Goal: Information Seeking & Learning: Learn about a topic

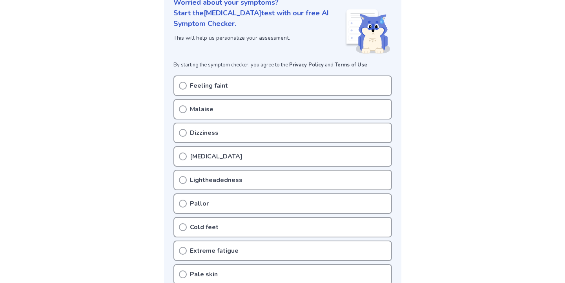
scroll to position [107, 0]
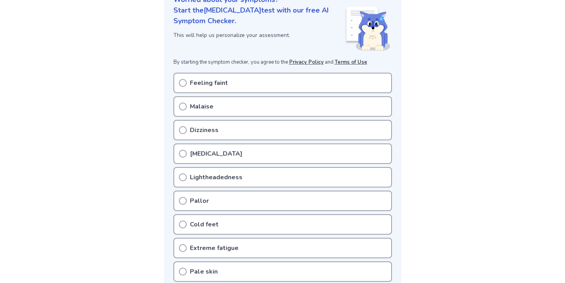
click at [209, 82] on p "Feeling faint" at bounding box center [209, 82] width 38 height 9
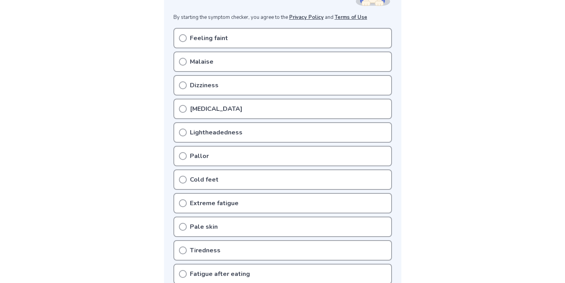
scroll to position [149, 0]
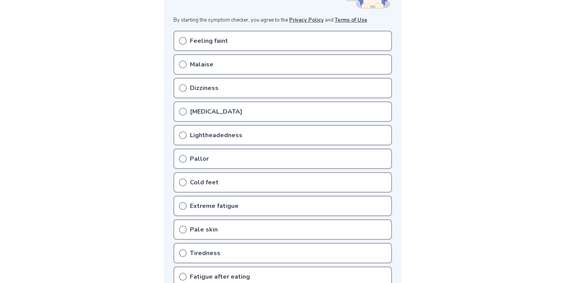
click at [195, 112] on p "[MEDICAL_DATA]" at bounding box center [216, 111] width 53 height 9
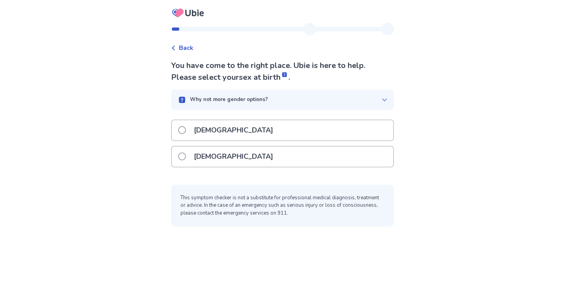
click at [186, 153] on span at bounding box center [182, 156] width 8 height 8
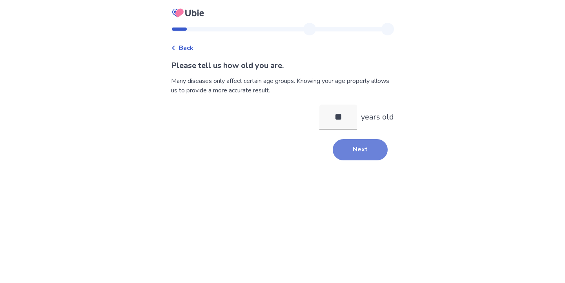
type input "**"
click at [365, 150] on button "Next" at bounding box center [360, 149] width 55 height 21
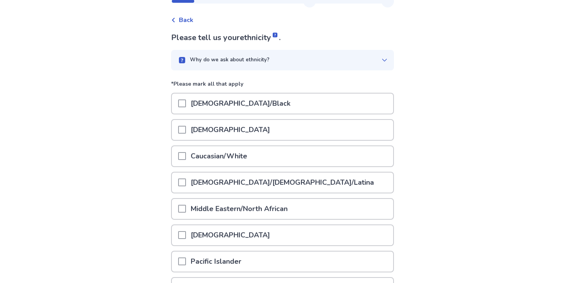
scroll to position [49, 0]
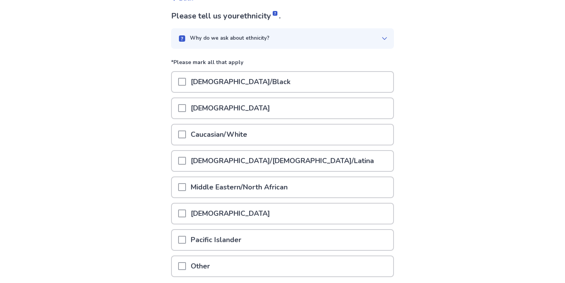
click at [290, 132] on div "Caucasian/White" at bounding box center [282, 134] width 221 height 20
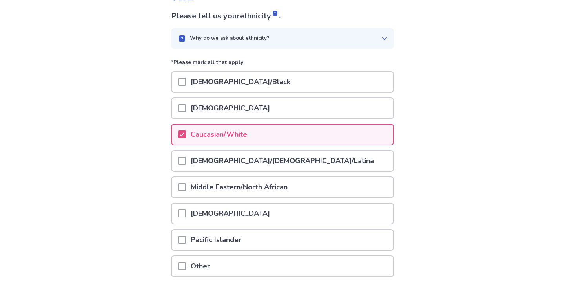
scroll to position [113, 0]
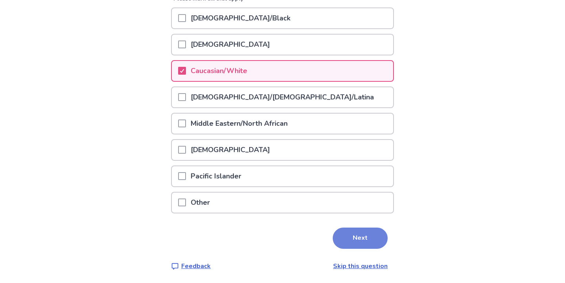
click at [353, 245] on button "Next" at bounding box center [360, 237] width 55 height 21
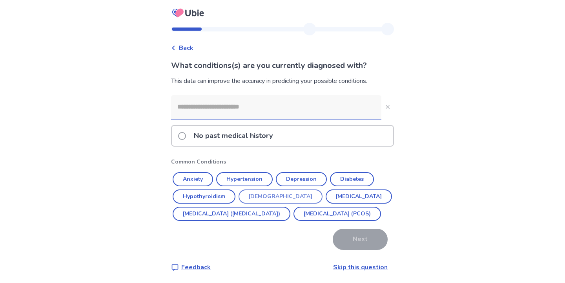
click at [263, 199] on button "Asthma" at bounding box center [281, 196] width 84 height 14
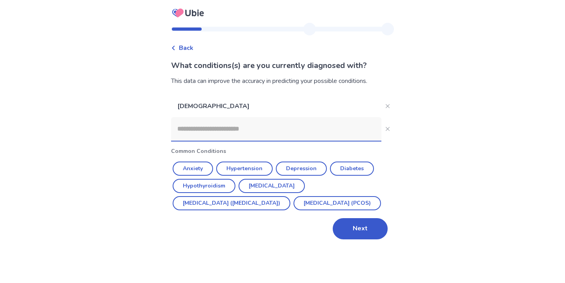
click at [266, 129] on input at bounding box center [276, 129] width 210 height 24
click at [360, 239] on button "Next" at bounding box center [360, 228] width 55 height 21
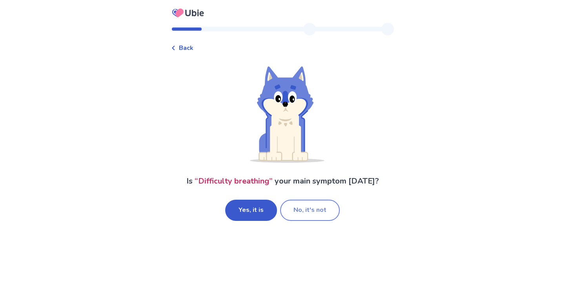
click at [323, 211] on button "No, it's not" at bounding box center [310, 209] width 60 height 21
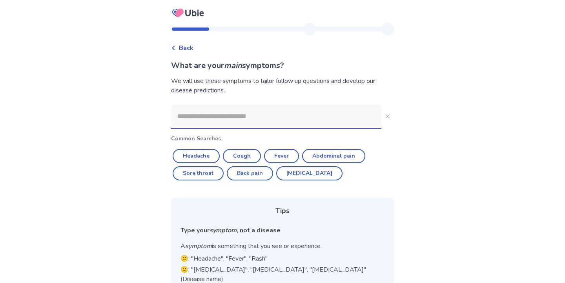
click at [299, 119] on input at bounding box center [276, 116] width 210 height 24
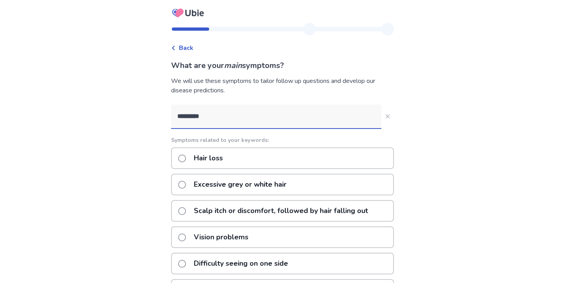
type input "*********"
click at [291, 159] on div "Hair loss" at bounding box center [282, 158] width 223 height 22
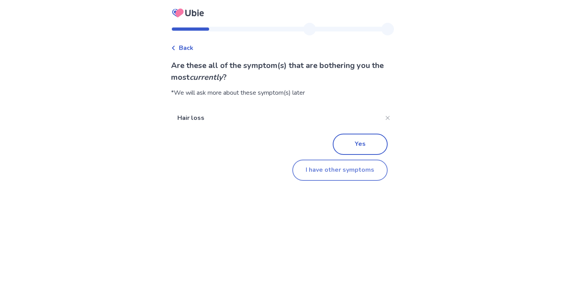
click at [310, 162] on button "I have other symptoms" at bounding box center [339, 169] width 95 height 21
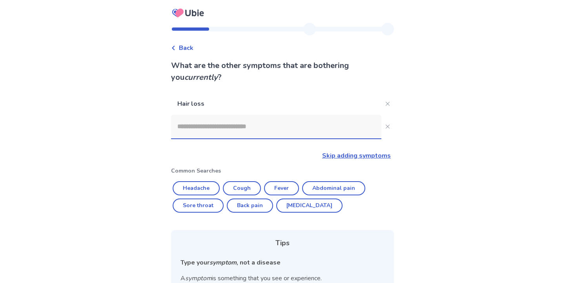
click at [281, 128] on input at bounding box center [276, 127] width 210 height 24
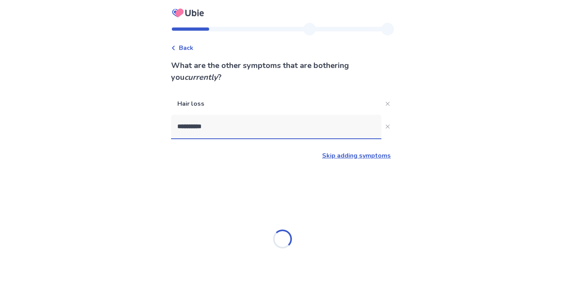
type input "**********"
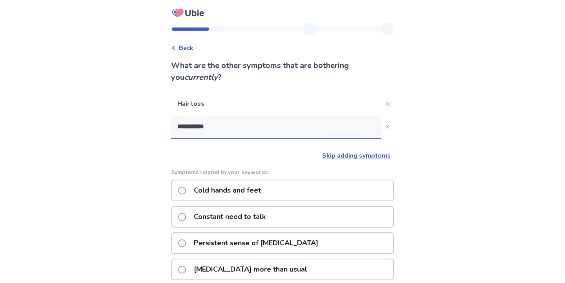
click at [262, 184] on p "Cold hands and feet" at bounding box center [227, 190] width 77 height 20
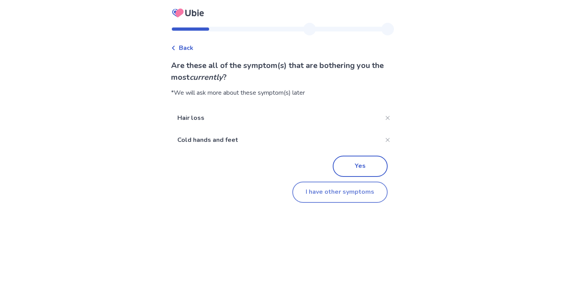
click at [318, 184] on button "I have other symptoms" at bounding box center [339, 191] width 95 height 21
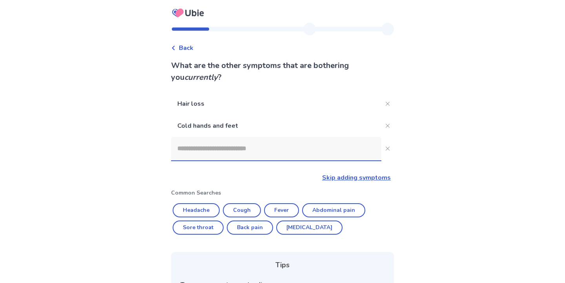
click at [291, 154] on input at bounding box center [276, 149] width 210 height 24
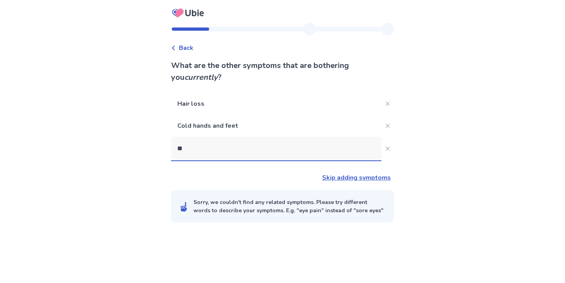
type input "*"
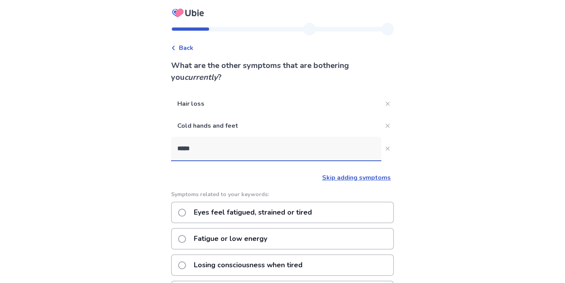
type input "*****"
click at [299, 237] on div "Fatigue or low energy" at bounding box center [282, 239] width 223 height 22
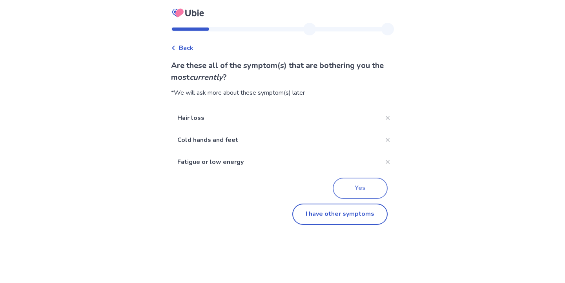
click at [363, 190] on button "Yes" at bounding box center [360, 187] width 55 height 21
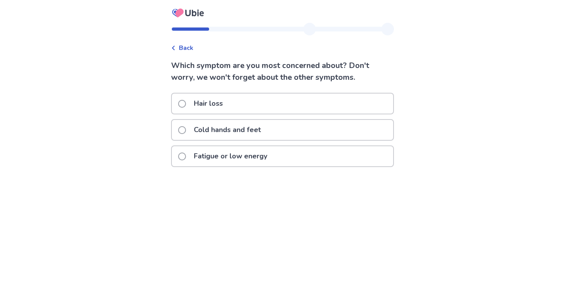
click at [344, 98] on div "Hair loss" at bounding box center [282, 103] width 221 height 20
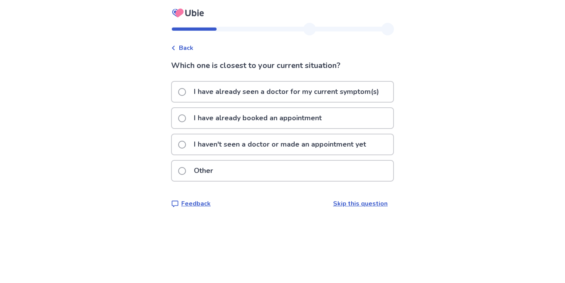
click at [329, 144] on p "I haven't seen a doctor or made an appointment yet" at bounding box center [280, 144] width 182 height 20
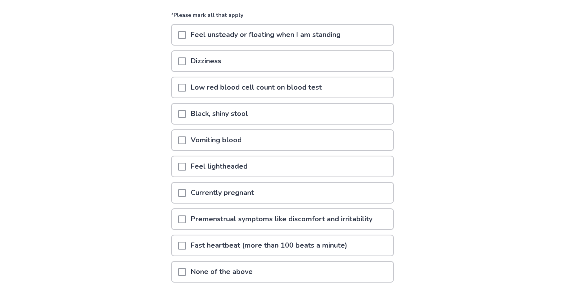
scroll to position [86, 0]
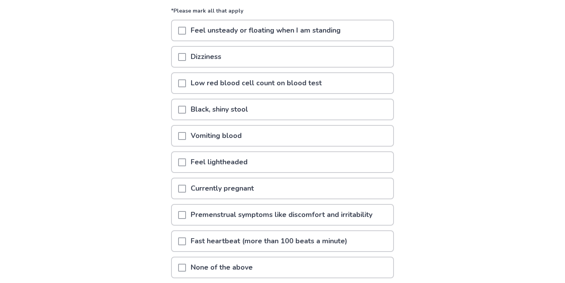
click at [261, 34] on p "Feel unsteady or floating when I am standing" at bounding box center [265, 30] width 159 height 20
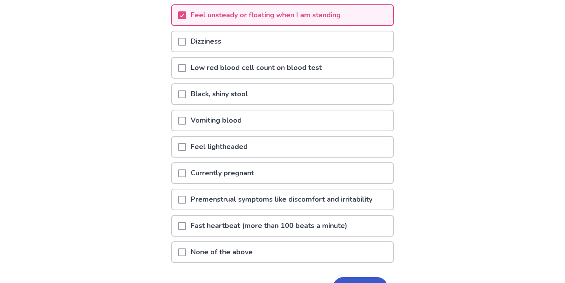
scroll to position [104, 0]
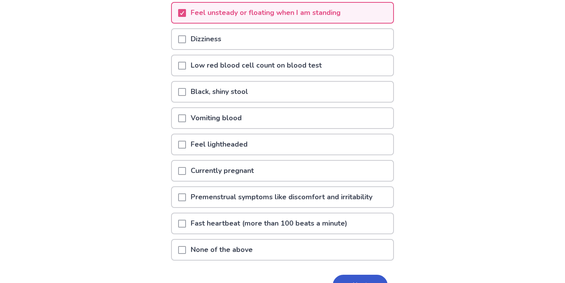
click at [186, 221] on span at bounding box center [182, 223] width 8 height 8
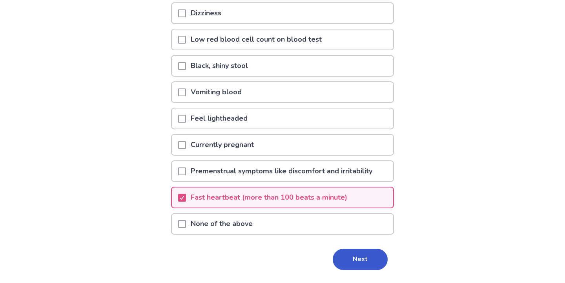
scroll to position [131, 0]
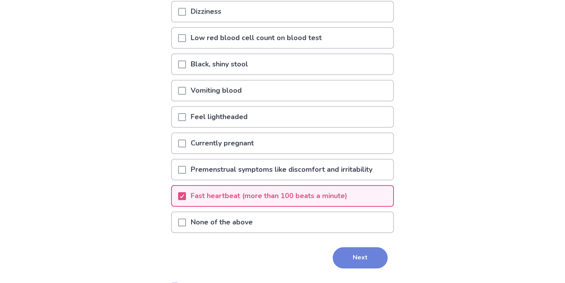
click at [347, 254] on button "Next" at bounding box center [360, 257] width 55 height 21
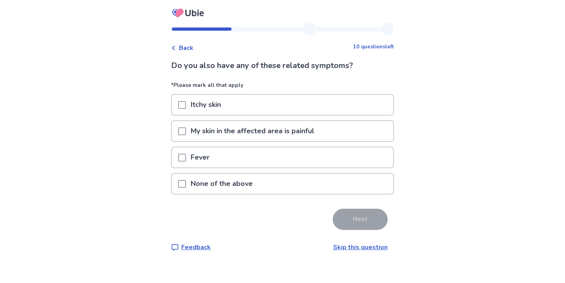
click at [266, 181] on div "None of the above" at bounding box center [282, 183] width 221 height 20
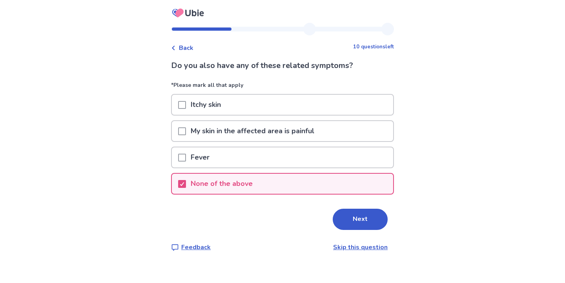
click at [348, 225] on button "Next" at bounding box center [360, 218] width 55 height 21
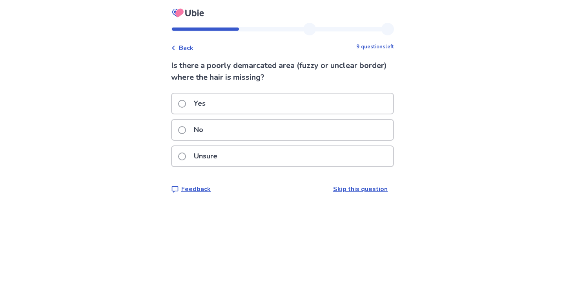
click at [285, 135] on div "No" at bounding box center [282, 130] width 221 height 20
click at [275, 121] on div "No" at bounding box center [282, 130] width 221 height 20
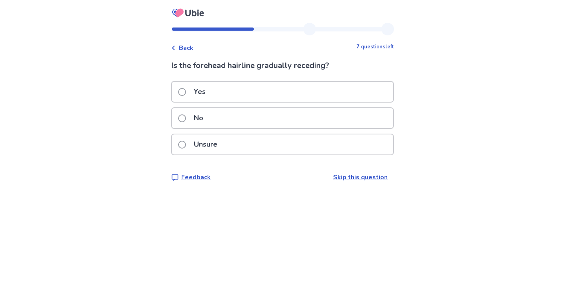
click at [268, 120] on div "No" at bounding box center [282, 118] width 221 height 20
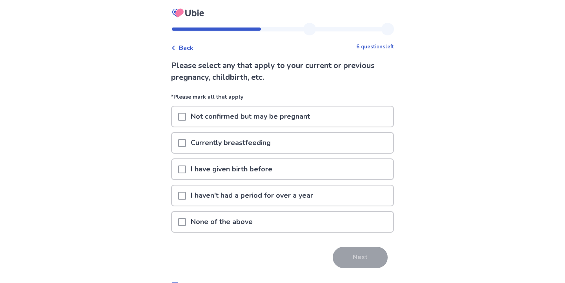
click at [242, 220] on p "None of the above" at bounding box center [221, 221] width 71 height 20
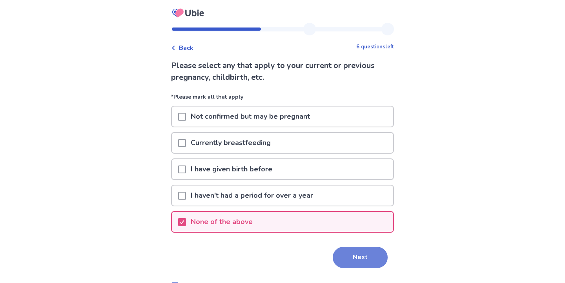
click at [350, 262] on button "Next" at bounding box center [360, 256] width 55 height 21
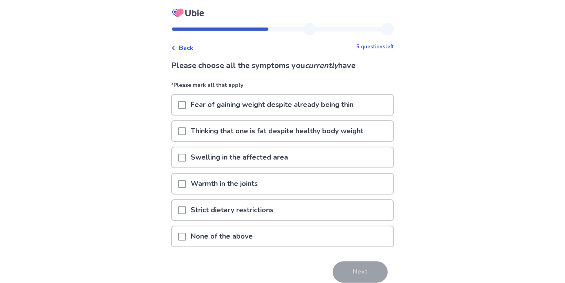
click at [353, 131] on p "Thinking that one is fat despite healthy body weight" at bounding box center [277, 131] width 182 height 20
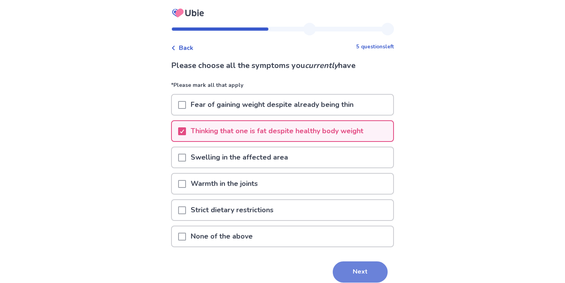
click at [342, 269] on button "Next" at bounding box center [360, 271] width 55 height 21
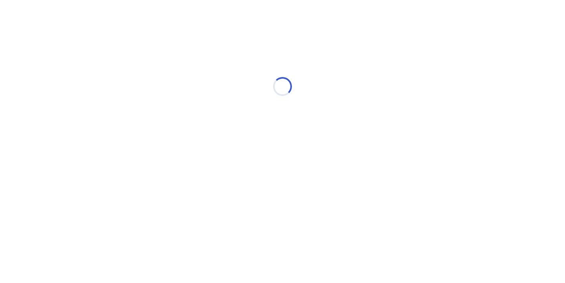
select select "*"
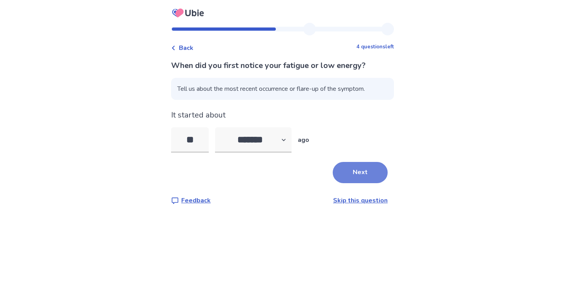
type input "**"
click at [364, 166] on button "Next" at bounding box center [360, 172] width 55 height 21
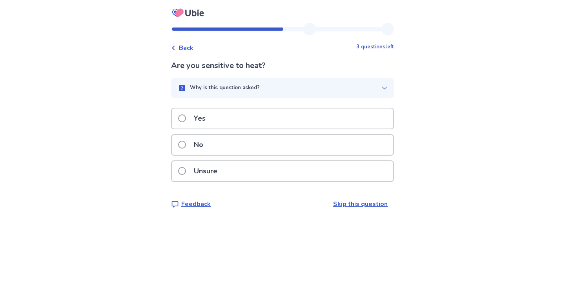
click at [348, 146] on div "No" at bounding box center [282, 145] width 221 height 20
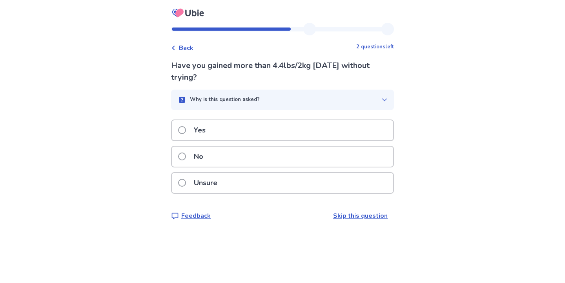
click at [323, 130] on div "Yes" at bounding box center [282, 130] width 221 height 20
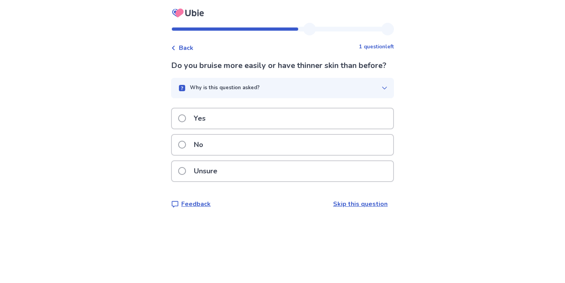
click at [311, 155] on div "No" at bounding box center [282, 145] width 221 height 20
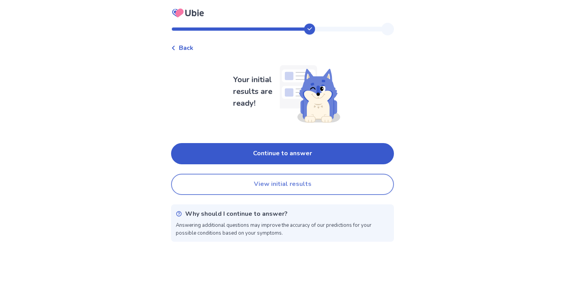
click at [304, 185] on button "View initial results" at bounding box center [282, 183] width 223 height 21
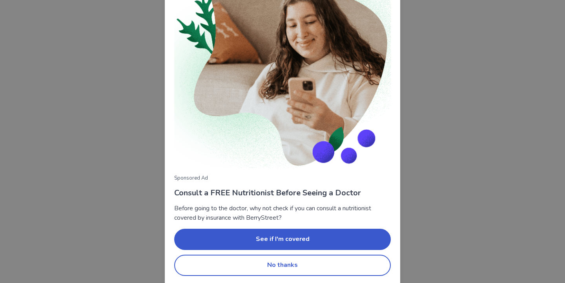
scroll to position [60, 0]
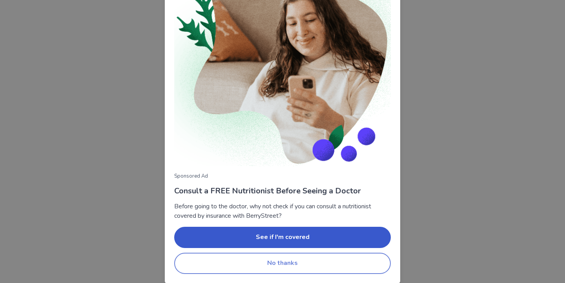
click at [292, 263] on button "No thanks" at bounding box center [282, 262] width 217 height 21
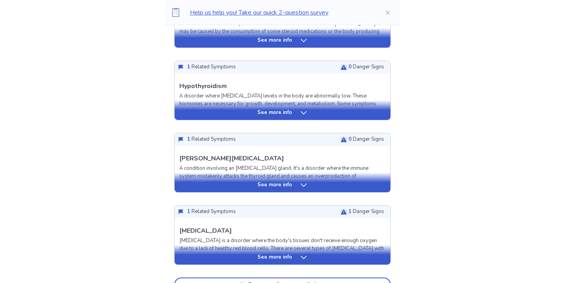
scroll to position [0, 0]
